Goal: Task Accomplishment & Management: Complete application form

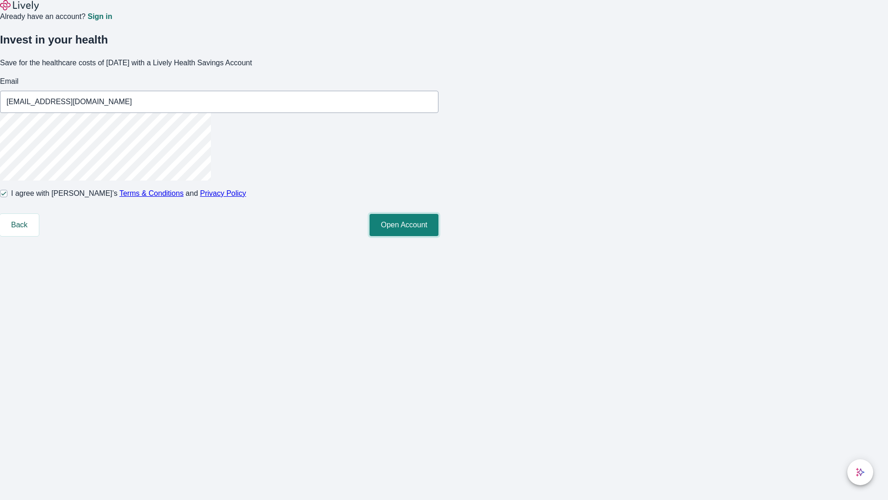
click at [439, 236] on button "Open Account" at bounding box center [404, 225] width 69 height 22
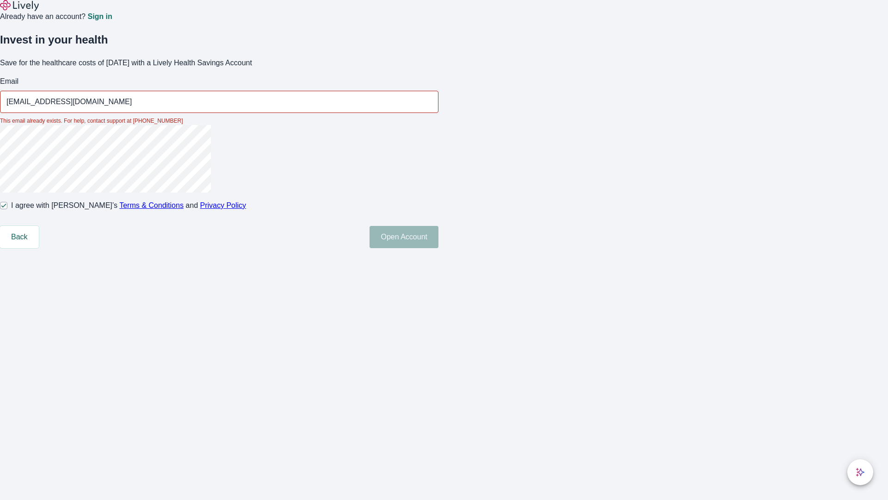
type input "[EMAIL_ADDRESS][DOMAIN_NAME]"
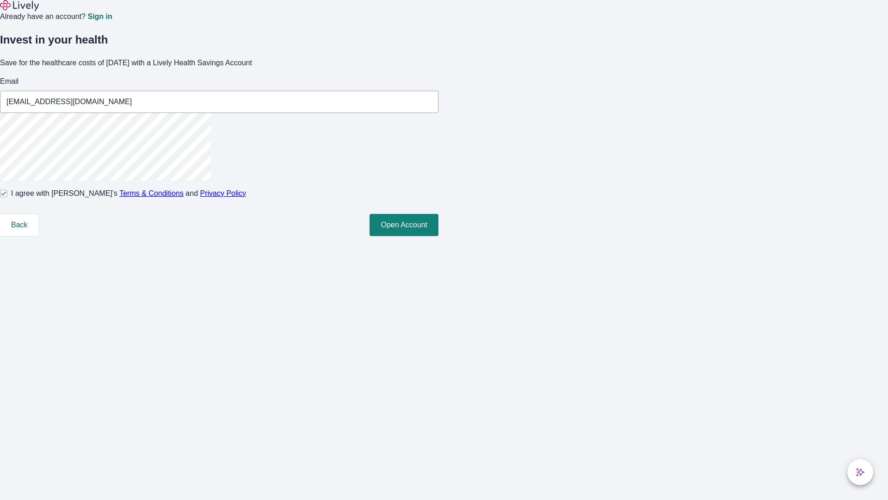
click at [7, 197] on input "I agree with Lively’s Terms & Conditions and Privacy Policy" at bounding box center [3, 193] width 7 height 7
checkbox input "false"
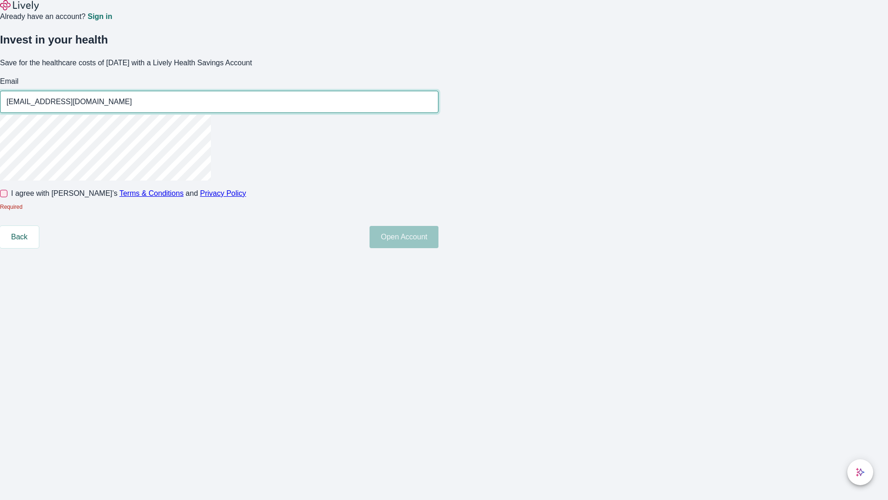
type input "[EMAIL_ADDRESS][DOMAIN_NAME]"
click at [7, 197] on input "I agree with Lively’s Terms & Conditions and Privacy Policy" at bounding box center [3, 193] width 7 height 7
checkbox input "true"
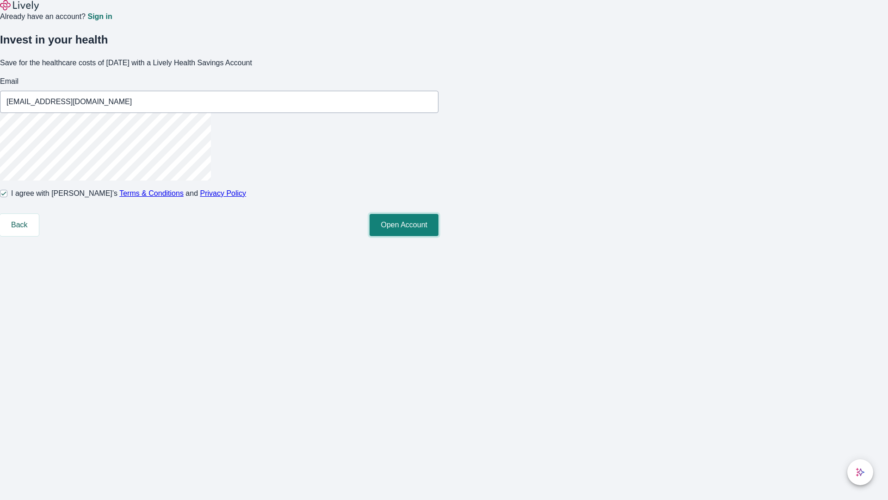
click at [439, 236] on button "Open Account" at bounding box center [404, 225] width 69 height 22
